Goal: Information Seeking & Learning: Learn about a topic

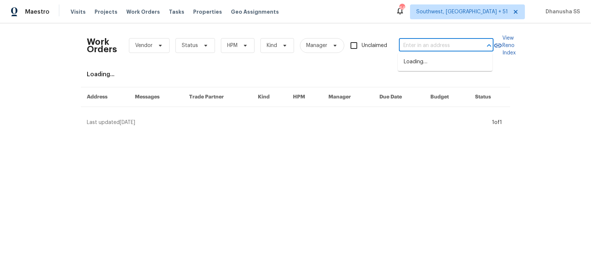
click at [432, 49] on input "text" at bounding box center [436, 45] width 74 height 11
paste input "1052 Longfellow Cir, Sarasota, FL 34243"
type input "1052 Longfellow Cir, Sarasota, FL 34243"
click at [410, 70] on li "1052 Longfellow Cir, Sarasota, FL 34243" at bounding box center [445, 66] width 95 height 20
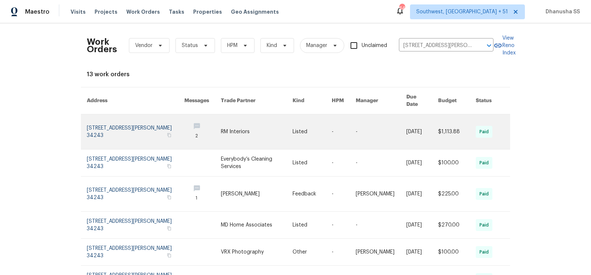
click at [319, 125] on link at bounding box center [312, 131] width 39 height 35
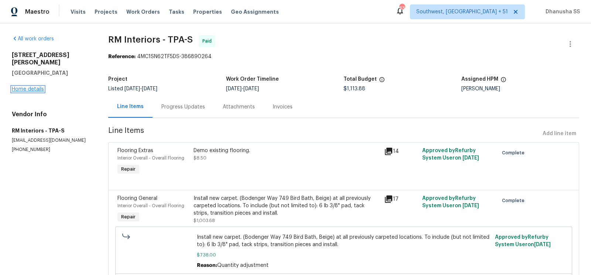
click at [38, 86] on link "Home details" at bounding box center [28, 88] width 32 height 5
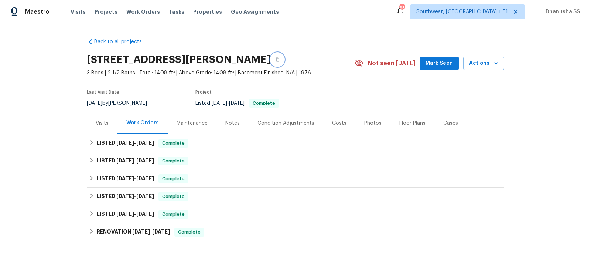
click at [280, 60] on icon "button" at bounding box center [277, 59] width 4 height 4
click at [102, 128] on div "Visits" at bounding box center [102, 123] width 31 height 22
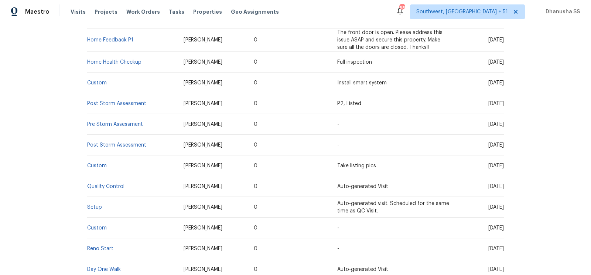
scroll to position [223, 0]
click at [94, 207] on link "Setup" at bounding box center [94, 206] width 15 height 5
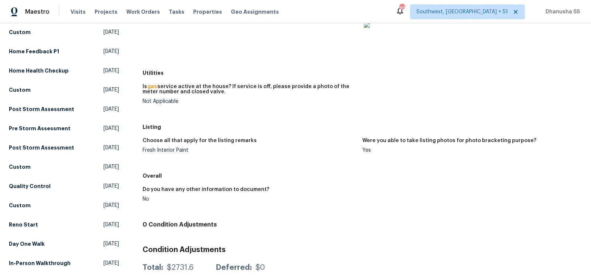
scroll to position [153, 0]
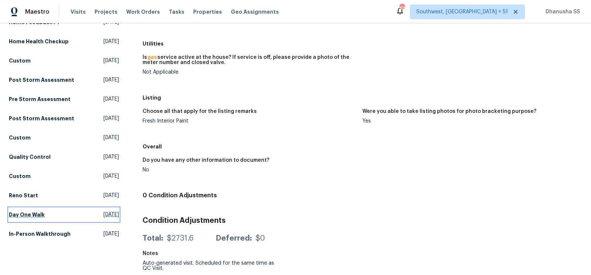
click at [103, 213] on span "[DATE]" at bounding box center [111, 214] width 16 height 7
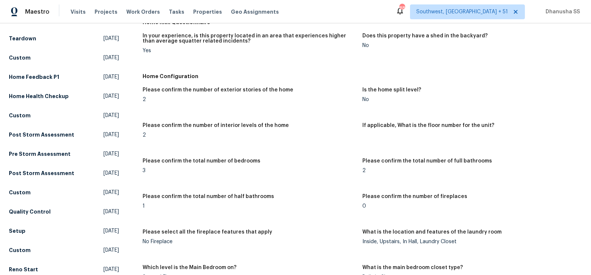
scroll to position [206, 0]
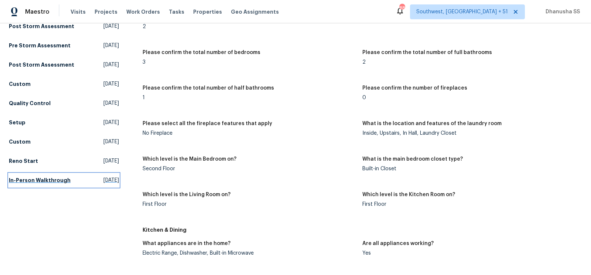
click at [103, 176] on span "Tue, May 21 2024" at bounding box center [111, 179] width 16 height 7
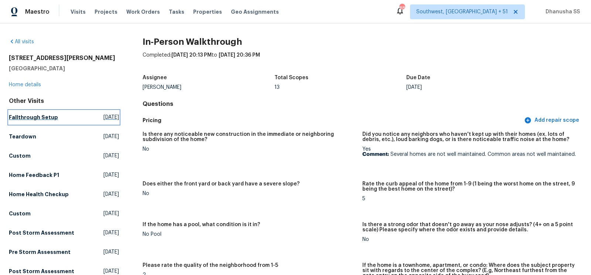
click at [69, 119] on link "Fallthrough Setup Tue, Jul 22 2025" at bounding box center [64, 117] width 110 height 13
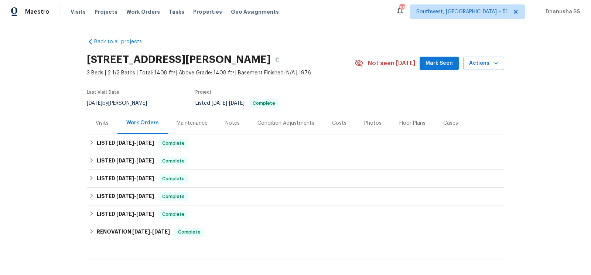
scroll to position [78, 0]
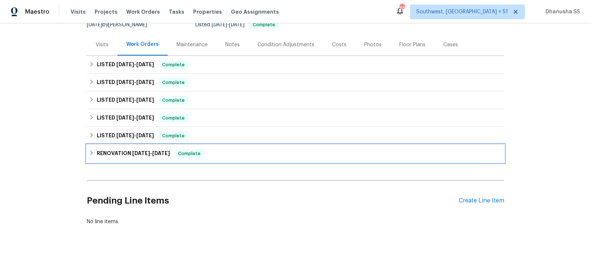
click at [221, 152] on div "RENOVATION 7/5/24 - 7/15/24 Complete" at bounding box center [295, 153] width 413 height 9
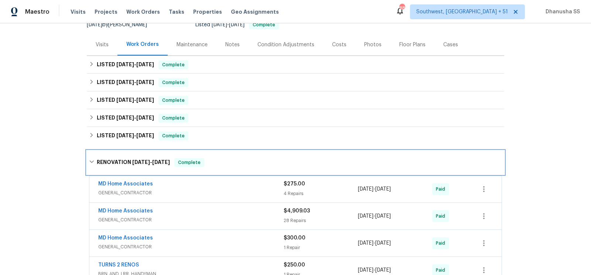
scroll to position [200, 0]
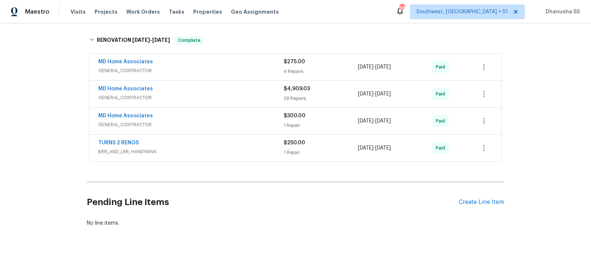
click at [258, 157] on div "TURNS 2 RENOS BRN_AND_LRR, HANDYMAN $250.00 1 Repair 7/5/2024 - 7/9/2024 Paid" at bounding box center [295, 148] width 413 height 27
click at [256, 145] on div "TURNS 2 RENOS" at bounding box center [191, 143] width 186 height 9
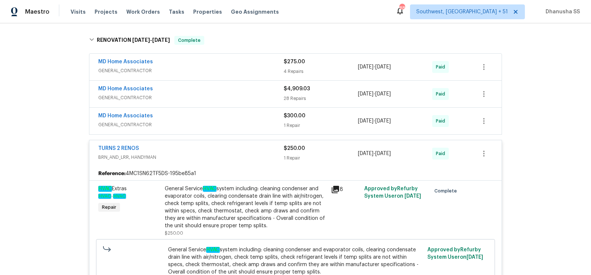
click at [257, 113] on div "MD Home Associates" at bounding box center [191, 116] width 186 height 9
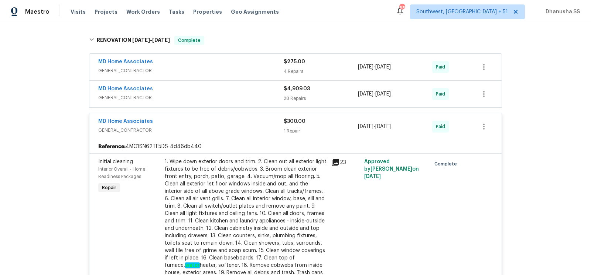
click at [257, 97] on span "GENERAL_CONTRACTOR" at bounding box center [191, 97] width 186 height 7
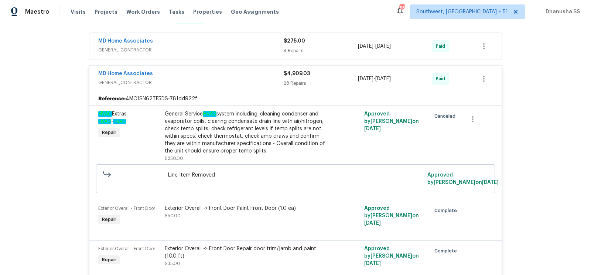
scroll to position [138, 0]
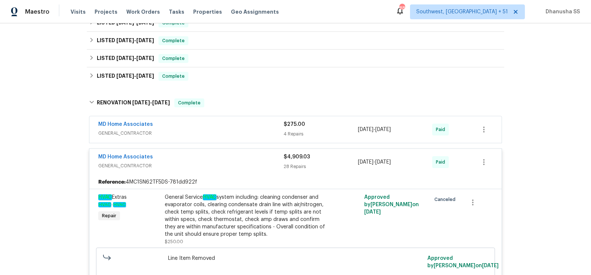
click at [249, 132] on span "GENERAL_CONTRACTOR" at bounding box center [191, 132] width 186 height 7
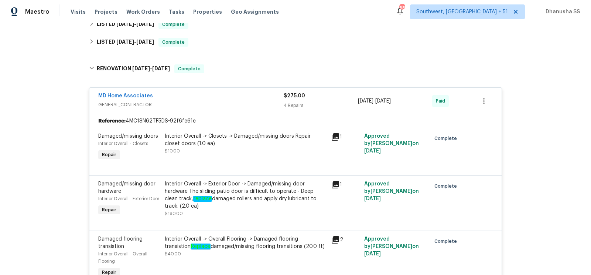
scroll to position [131, 0]
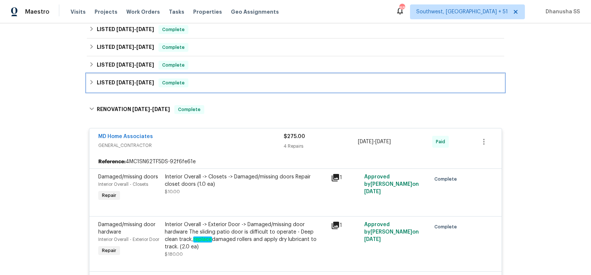
click at [229, 86] on div "LISTED 7/19/24 - 7/20/24 Complete" at bounding box center [295, 82] width 413 height 9
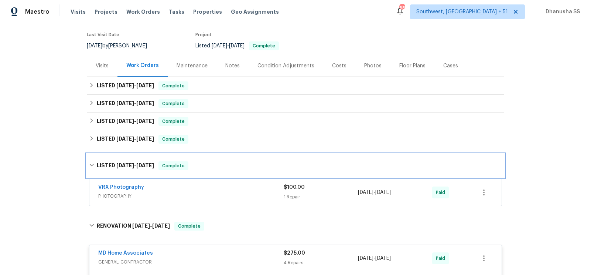
scroll to position [56, 0]
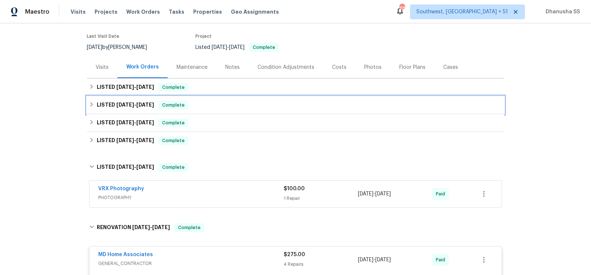
click at [234, 107] on div "LISTED 4/24/25 - 4/24/25 Complete" at bounding box center [295, 105] width 413 height 9
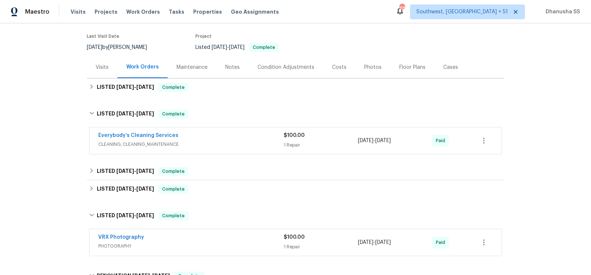
click at [254, 146] on span "CLEANING, CLEANING_MAINTENANCE" at bounding box center [191, 143] width 186 height 7
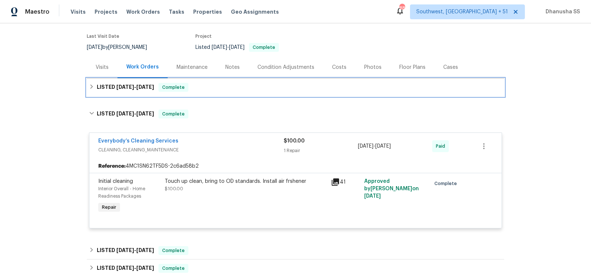
click at [226, 83] on div "LISTED 5/5/25 - 5/8/25 Complete" at bounding box center [295, 87] width 413 height 9
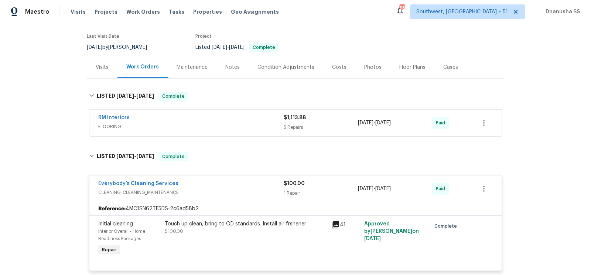
click at [244, 119] on div "RM Interiors" at bounding box center [191, 118] width 186 height 9
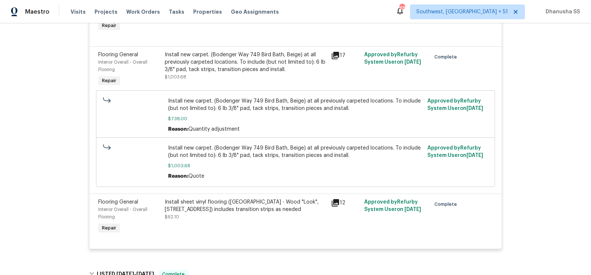
scroll to position [326, 0]
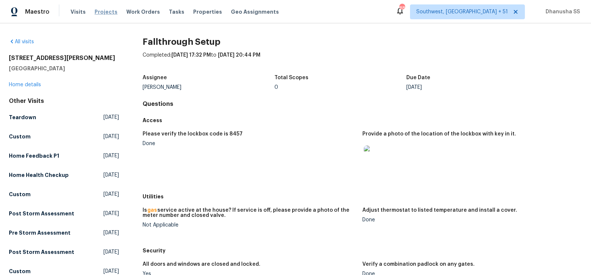
click at [102, 12] on span "Projects" at bounding box center [106, 11] width 23 height 7
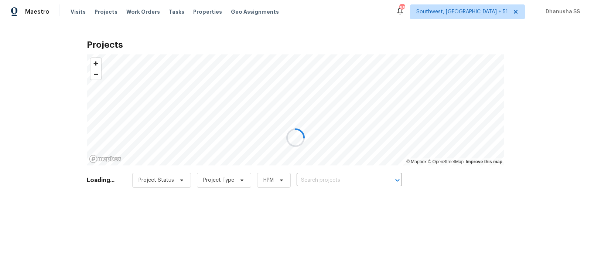
click at [105, 11] on div at bounding box center [295, 137] width 591 height 275
click at [137, 13] on div at bounding box center [295, 137] width 591 height 275
click at [140, 14] on div at bounding box center [295, 137] width 591 height 275
click at [138, 14] on div at bounding box center [295, 137] width 591 height 275
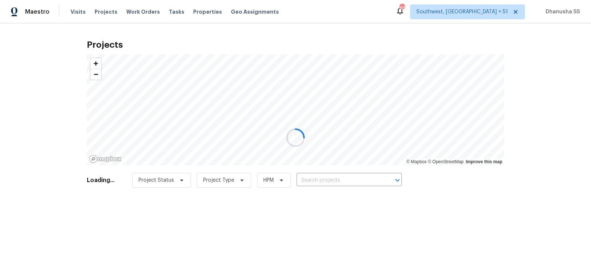
click at [138, 14] on div at bounding box center [295, 137] width 591 height 275
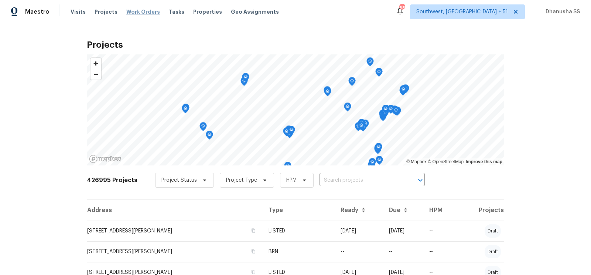
click at [138, 12] on span "Work Orders" at bounding box center [143, 11] width 34 height 7
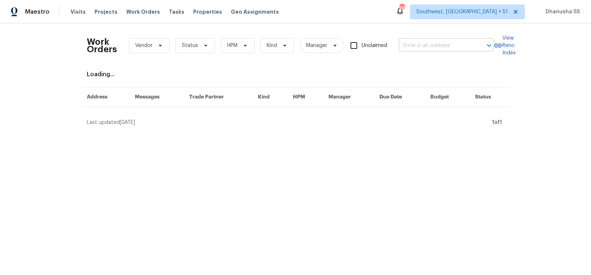
click at [448, 42] on input "text" at bounding box center [436, 45] width 74 height 11
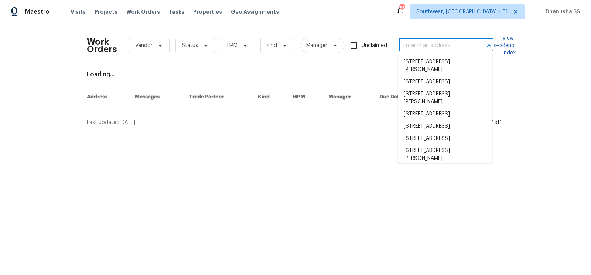
paste input "2330 Judy Dr, Parma, OH 44134"
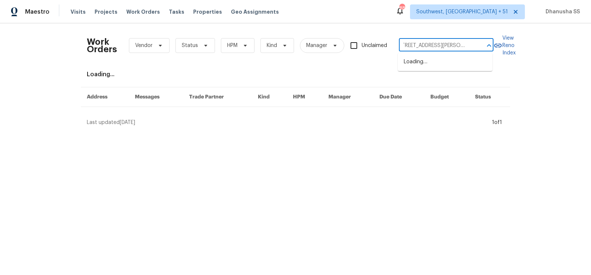
type input "2330 Judy Dr, Parma, OH 44134"
click at [442, 57] on li "2330 Judy Dr, Parma, OH 44134" at bounding box center [445, 66] width 95 height 20
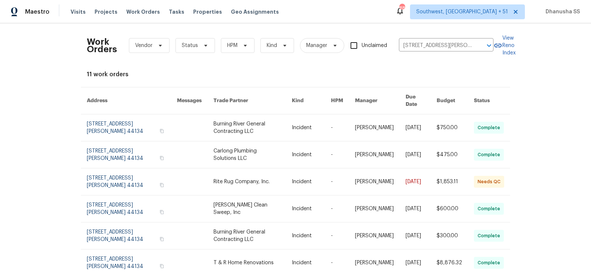
click at [252, 119] on link at bounding box center [253, 127] width 78 height 27
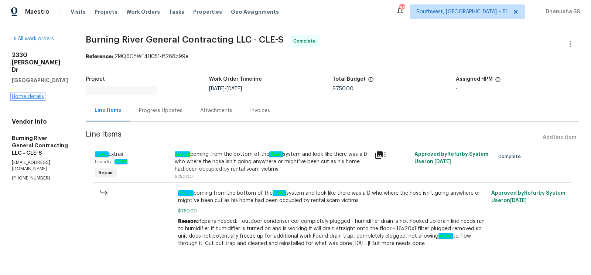
click at [31, 94] on link "Home details" at bounding box center [28, 96] width 32 height 5
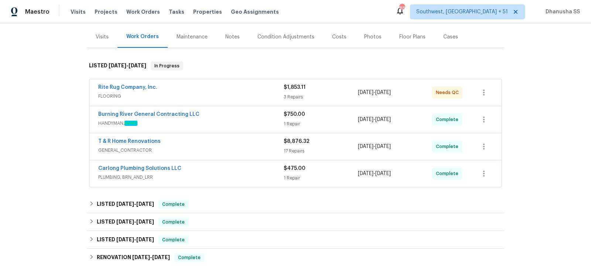
scroll to position [120, 0]
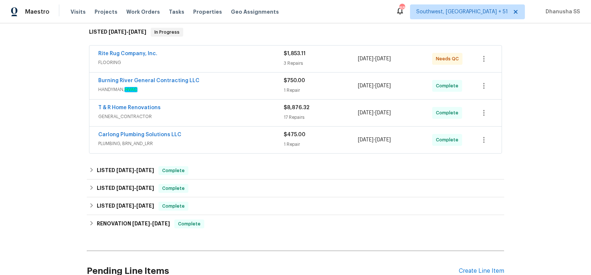
click at [220, 87] on span "HANDYMAN, HVAC" at bounding box center [191, 89] width 186 height 7
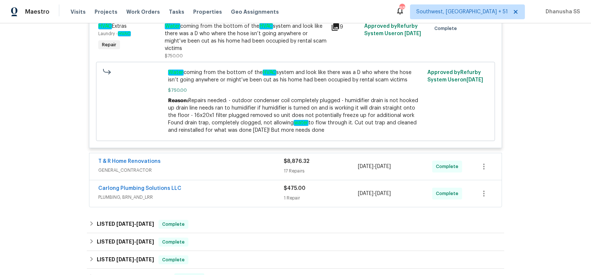
scroll to position [102, 0]
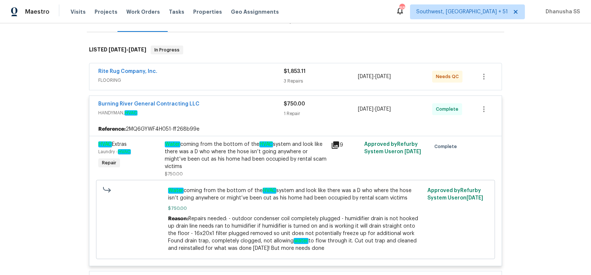
click at [231, 82] on span "FLOORING" at bounding box center [191, 80] width 186 height 7
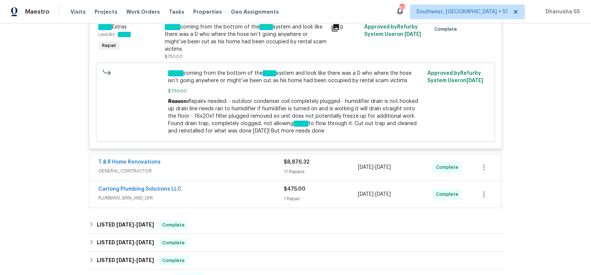
scroll to position [542, 0]
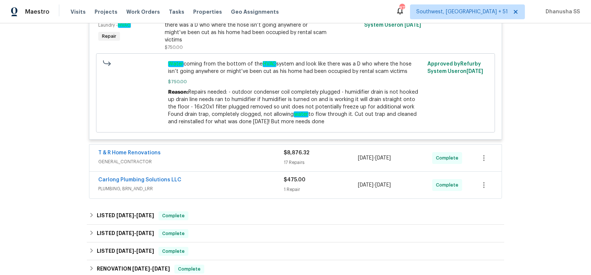
click at [250, 159] on span "GENERAL_CONTRACTOR" at bounding box center [191, 161] width 186 height 7
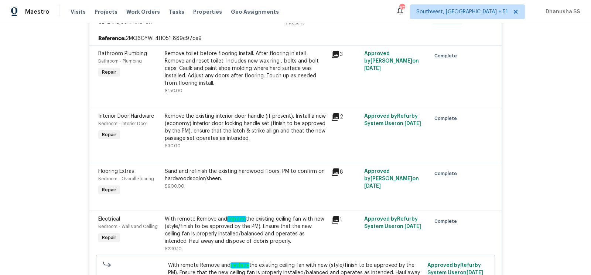
scroll to position [682, 0]
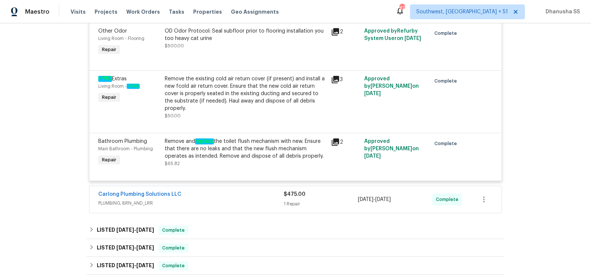
click at [250, 190] on div "Carlong Plumbing Solutions LLC" at bounding box center [191, 194] width 186 height 9
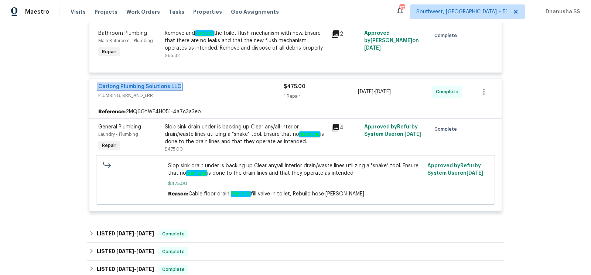
scroll to position [1930, 0]
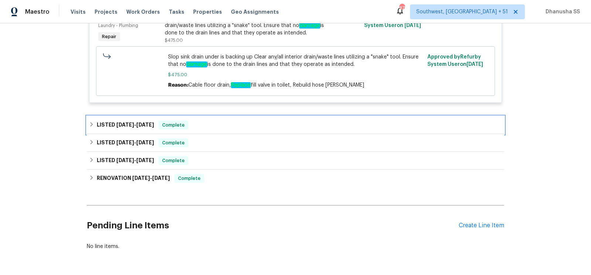
click at [229, 121] on div "LISTED 8/20/25 - 8/21/25 Complete" at bounding box center [295, 125] width 413 height 9
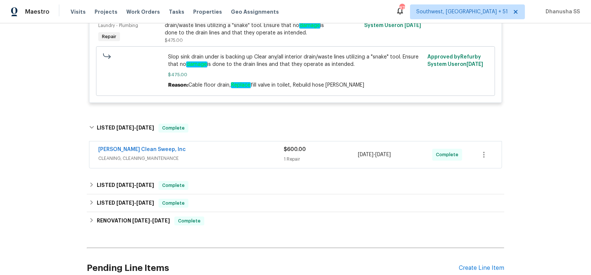
click at [255, 155] on span "CLEANING, CLEANING_MAINTENANCE" at bounding box center [191, 158] width 186 height 7
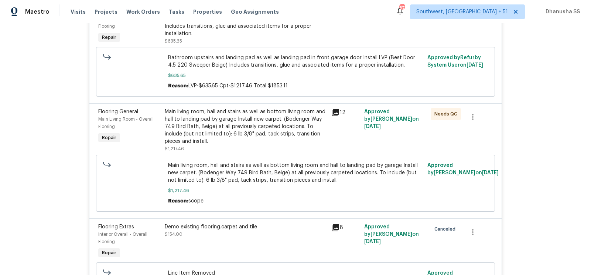
scroll to position [206, 0]
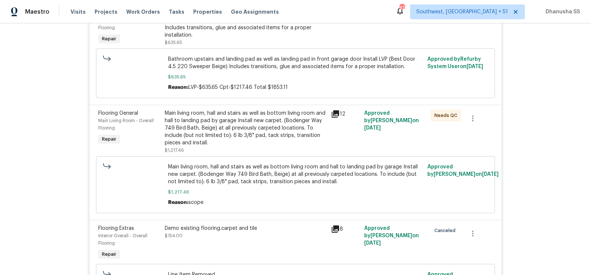
click at [272, 122] on div "Main living room, hall and stairs as well as bottom living room and hall to lan…" at bounding box center [246, 127] width 162 height 37
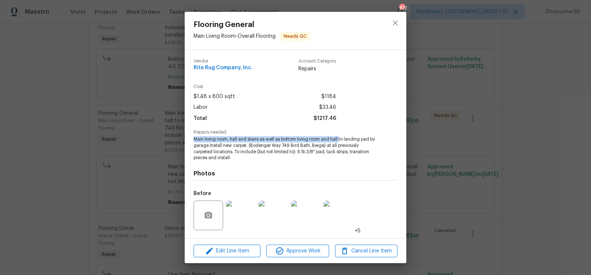
drag, startPoint x: 194, startPoint y: 140, endPoint x: 340, endPoint y: 138, distance: 146.0
click at [340, 138] on span "Main living room, hall and stairs as well as bottom living room and hall to lan…" at bounding box center [286, 148] width 184 height 25
copy span "Main living room, hall and stairs as well as bottom living room and hall"
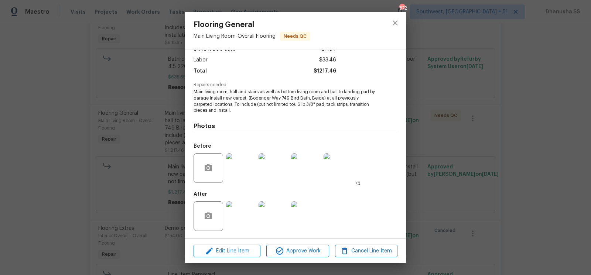
click at [211, 86] on span "Repairs needed" at bounding box center [296, 84] width 204 height 5
drag, startPoint x: 193, startPoint y: 92, endPoint x: 210, endPoint y: 97, distance: 17.9
click at [210, 97] on div "Vendor Rite Rug Company, Inc. Account Category Repairs Cost $1.48 x 800 sqft $1…" at bounding box center [296, 144] width 222 height 188
copy span "Main living room, hall and stairs as well as bottom living room and hall to lan…"
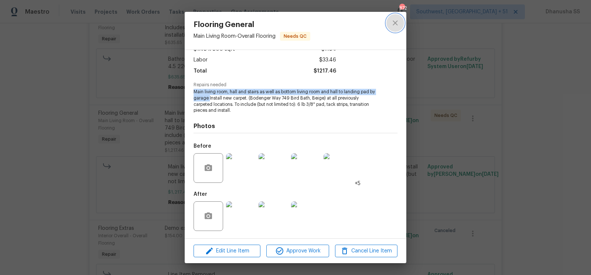
click at [395, 29] on button "close" at bounding box center [396, 23] width 18 height 18
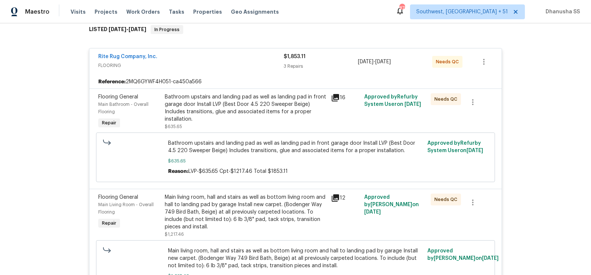
scroll to position [103, 0]
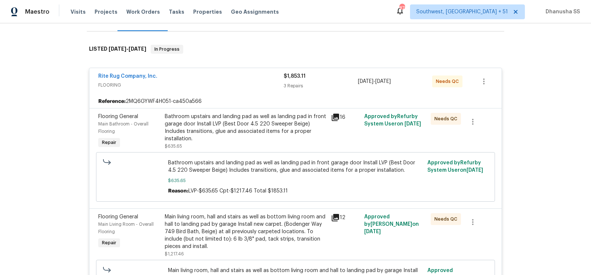
click at [297, 123] on div "Bathroom upstairs and landing pad as well as landing pad in front garage door I…" at bounding box center [246, 128] width 162 height 30
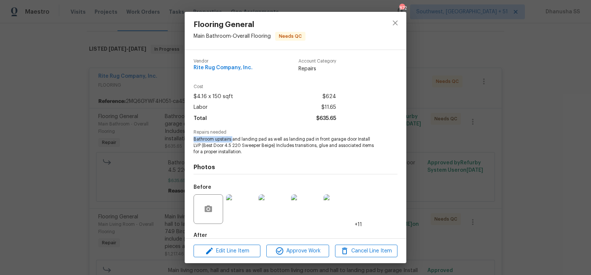
drag, startPoint x: 195, startPoint y: 139, endPoint x: 232, endPoint y: 138, distance: 37.4
click at [232, 138] on span "Bathroom upstairs and landing pad as well as landing pad in front garage door I…" at bounding box center [286, 145] width 184 height 18
copy span "Bathroom upstairs"
click at [400, 21] on button "close" at bounding box center [396, 23] width 18 height 18
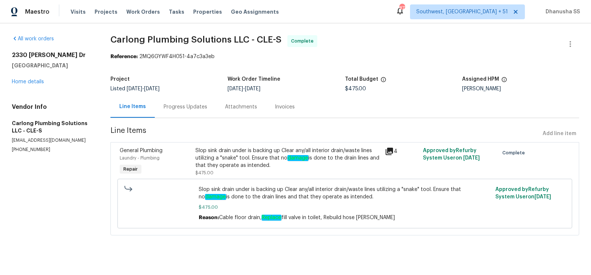
click at [187, 109] on div "Progress Updates" at bounding box center [186, 106] width 44 height 7
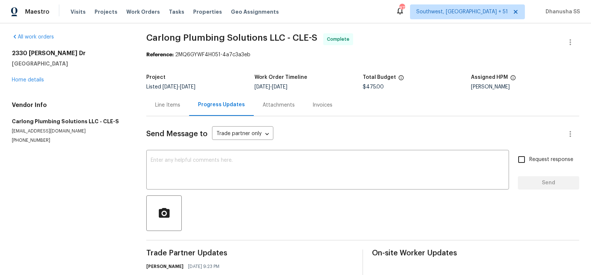
scroll to position [94, 0]
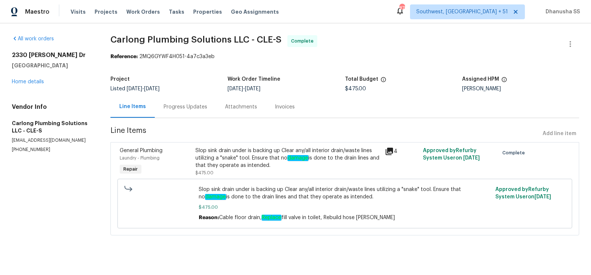
click at [186, 101] on div "Progress Updates" at bounding box center [185, 107] width 61 height 22
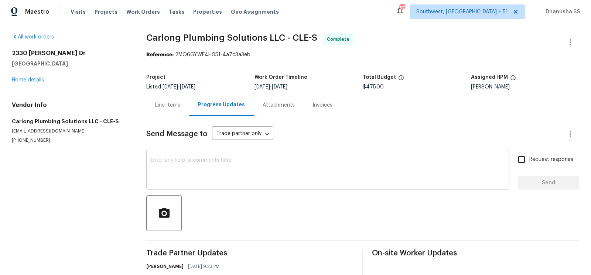
scroll to position [94, 0]
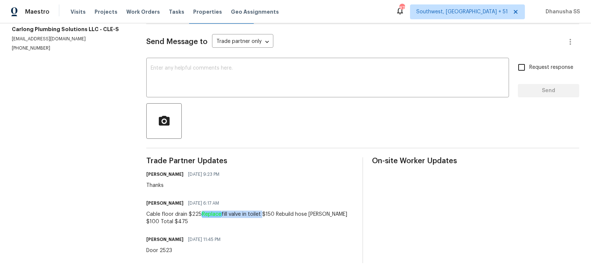
drag, startPoint x: 201, startPoint y: 213, endPoint x: 263, endPoint y: 215, distance: 61.4
click at [263, 215] on div "Cable floor drain $225 Replace fill valve in toilet $150 Rebuild hose [PERSON_N…" at bounding box center [249, 217] width 207 height 15
copy div "Replace fill valve in toilet"
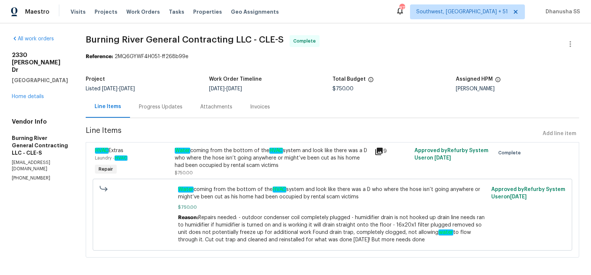
click at [179, 108] on div "Progress Updates" at bounding box center [161, 106] width 44 height 7
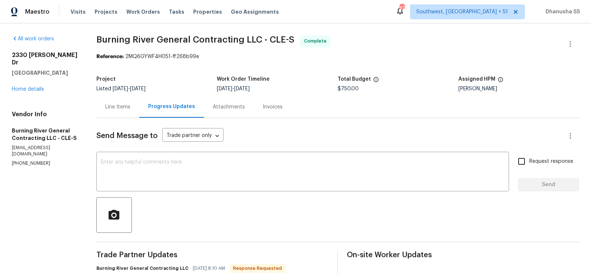
click at [114, 108] on div "Line Items" at bounding box center [117, 106] width 25 height 7
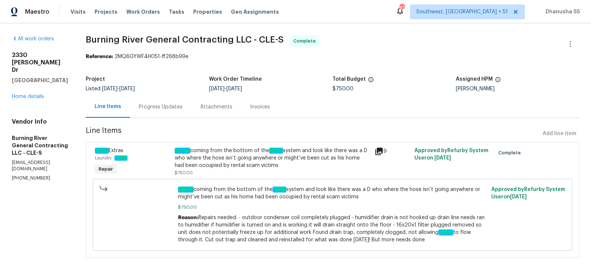
click at [150, 106] on div "Progress Updates" at bounding box center [161, 106] width 44 height 7
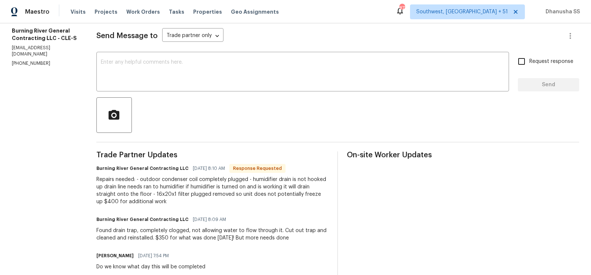
scroll to position [145, 0]
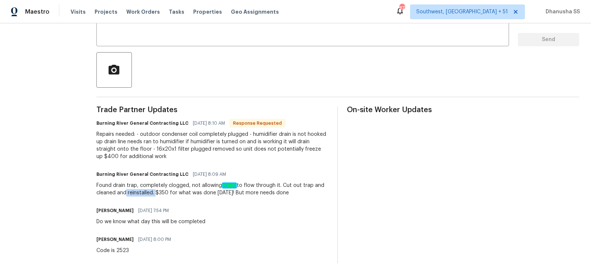
drag, startPoint x: 125, startPoint y: 194, endPoint x: 158, endPoint y: 193, distance: 33.3
click at [158, 193] on div "Found drain trap, completely clogged, not allowing water to flow through it. Cu…" at bounding box center [212, 188] width 233 height 15
click at [220, 224] on div "[PERSON_NAME] [DATE] 7:54 PM Do we know what day this will be completed" at bounding box center [212, 215] width 233 height 20
drag, startPoint x: 126, startPoint y: 148, endPoint x: 201, endPoint y: 147, distance: 75.4
click at [201, 147] on div "Repairs needed: - outdoor condenser coil completely plugged - humidifier drain …" at bounding box center [212, 145] width 233 height 30
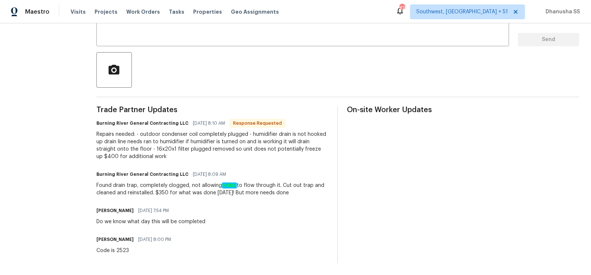
click at [160, 194] on div "Found drain trap, completely clogged, not allowing water to flow through it. Cu…" at bounding box center [212, 188] width 233 height 15
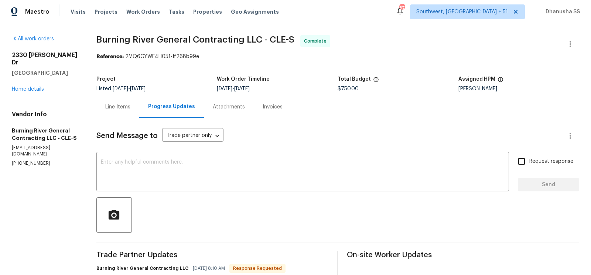
click at [118, 109] on div "Line Items" at bounding box center [117, 106] width 25 height 7
